Goal: Complete application form: Complete application form

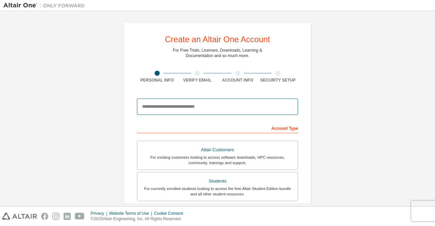
click at [200, 113] on input "email" at bounding box center [217, 107] width 161 height 16
type input "**********"
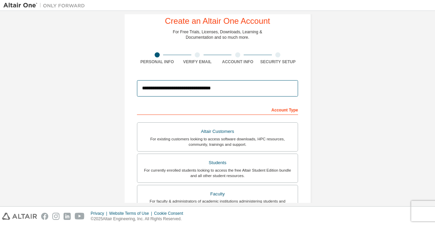
scroll to position [34, 0]
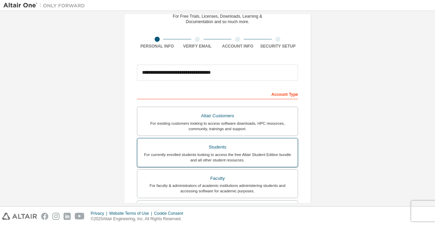
click at [220, 153] on div "For currently enrolled students looking to access the free Altair Student Editi…" at bounding box center [217, 157] width 152 height 11
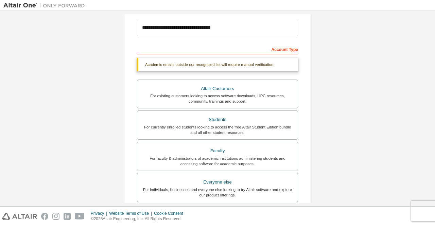
scroll to position [0, 0]
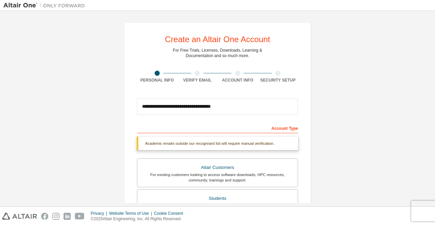
click at [217, 128] on div "Account Type" at bounding box center [217, 127] width 161 height 11
click at [242, 144] on div "Academic emails outside our recognised list will require manual verification." at bounding box center [217, 144] width 161 height 14
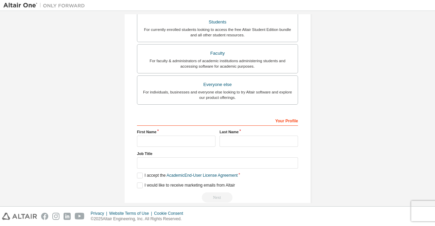
scroll to position [187, 0]
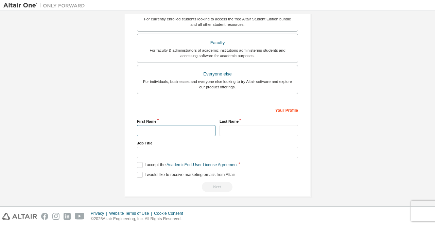
click at [160, 128] on input "text" at bounding box center [176, 130] width 79 height 11
type input "*****"
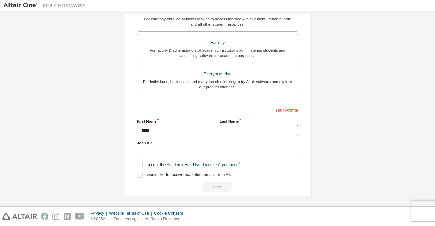
type input "********"
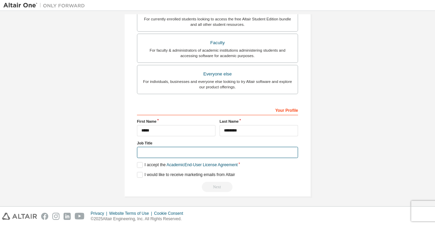
click at [172, 147] on input "text" at bounding box center [217, 152] width 161 height 11
type input "**********"
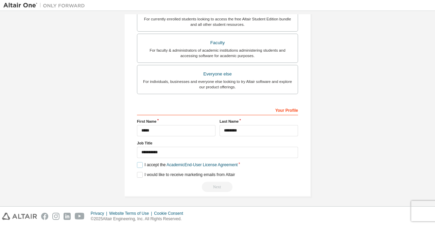
click at [139, 162] on label "I accept the Academic End-User License Agreement" at bounding box center [187, 165] width 101 height 6
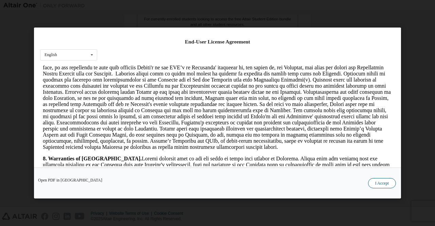
scroll to position [18, 0]
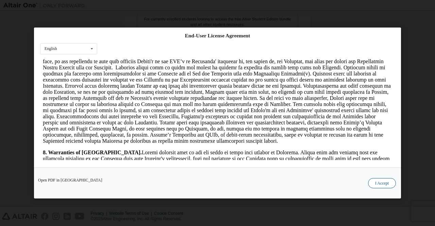
click at [381, 180] on button "I Accept" at bounding box center [382, 183] width 28 height 10
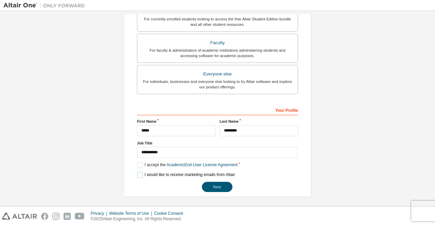
click at [138, 172] on label "I would like to receive marketing emails from Altair" at bounding box center [186, 175] width 98 height 6
click at [140, 172] on label "I would like to receive marketing emails from Altair" at bounding box center [186, 175] width 98 height 6
click at [219, 186] on button "Next" at bounding box center [217, 187] width 31 height 10
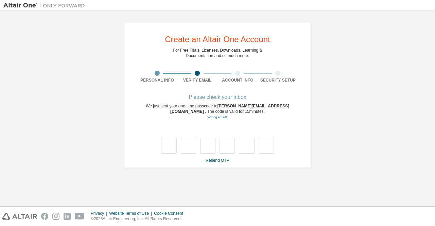
type input "*"
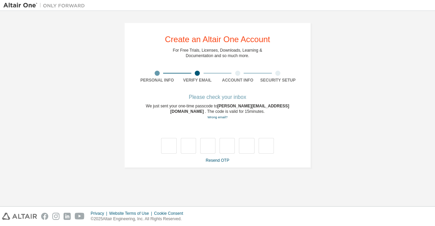
type input "*"
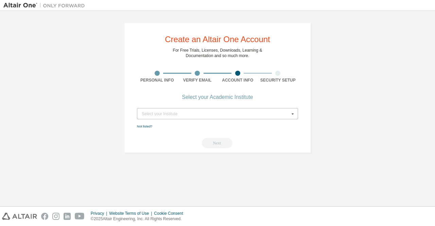
click at [209, 112] on div "Select your Institute" at bounding box center [216, 114] width 148 height 4
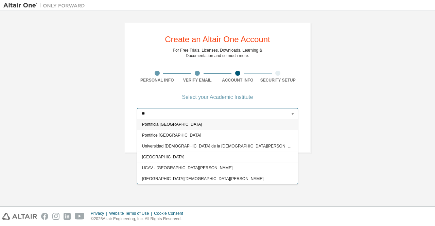
type input "*"
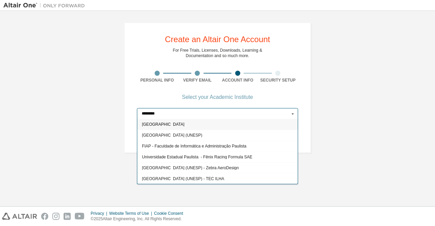
drag, startPoint x: 174, startPoint y: 114, endPoint x: 123, endPoint y: 114, distance: 50.7
click at [123, 114] on div "Create an Altair One Account For Free Trials, Licenses, Downloads, Learning & D…" at bounding box center [217, 87] width 203 height 147
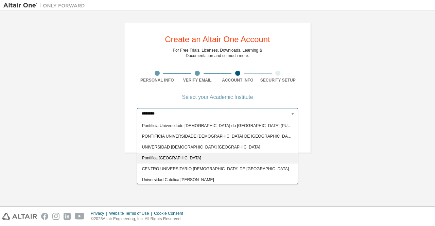
scroll to position [63, 0]
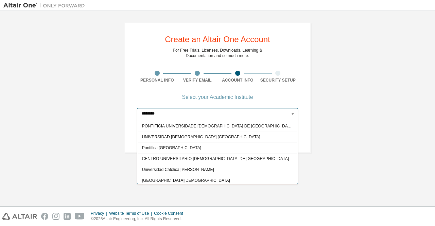
drag, startPoint x: 162, startPoint y: 115, endPoint x: 103, endPoint y: 121, distance: 59.8
click at [109, 117] on div "Create an Altair One Account For Free Trials, Licenses, Downloads, Learning & D…" at bounding box center [217, 87] width 428 height 147
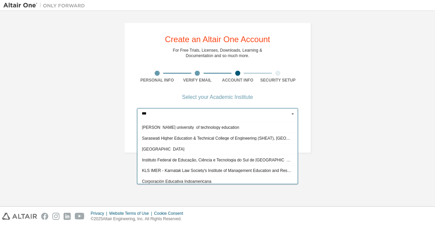
scroll to position [792, 0]
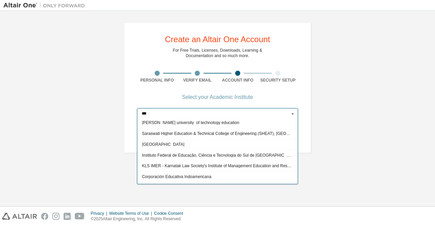
drag, startPoint x: 162, startPoint y: 113, endPoint x: 109, endPoint y: 115, distance: 52.7
click at [109, 115] on div "Create an Altair One Account For Free Trials, Licenses, Downloads, Learning & D…" at bounding box center [217, 87] width 428 height 147
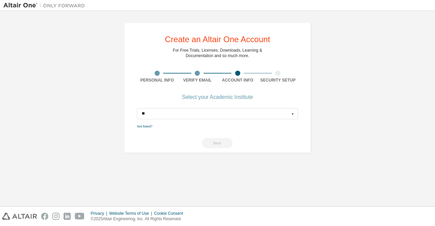
scroll to position [0, 0]
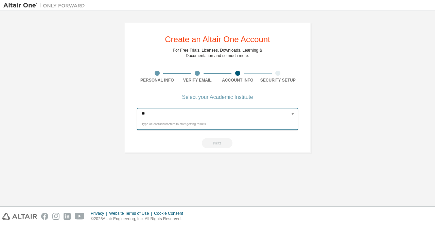
type input "*"
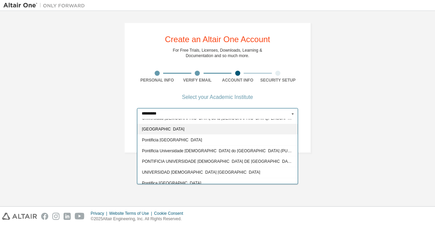
scroll to position [34, 0]
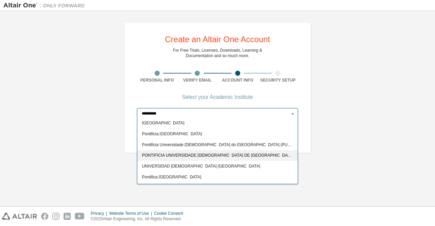
type input "********"
click at [241, 154] on span "PONTIFICIA UNIVERSIDADE [DEMOGRAPHIC_DATA] DE [GEOGRAPHIC_DATA]" at bounding box center [217, 156] width 151 height 4
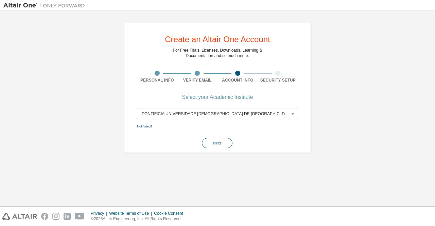
click at [224, 143] on button "Next" at bounding box center [217, 143] width 31 height 10
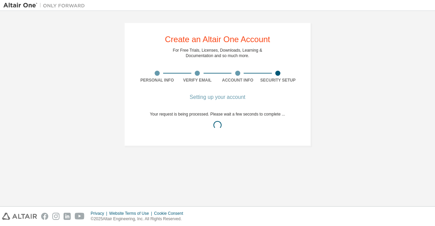
scroll to position [0, 0]
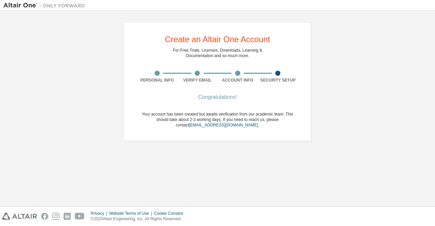
drag, startPoint x: 265, startPoint y: 91, endPoint x: 264, endPoint y: 95, distance: 3.8
click at [264, 95] on div "Create an Altair One Account For Free Trials, Licenses, Downloads, Learning & D…" at bounding box center [217, 81] width 187 height 118
click at [213, 127] on link "[EMAIL_ADDRESS][DOMAIN_NAME]" at bounding box center [223, 125] width 69 height 5
click at [342, 61] on div "Create an Altair One Account For Free Trials, Licenses, Downloads, Learning & D…" at bounding box center [217, 81] width 428 height 135
